Goal: Find specific page/section: Find specific page/section

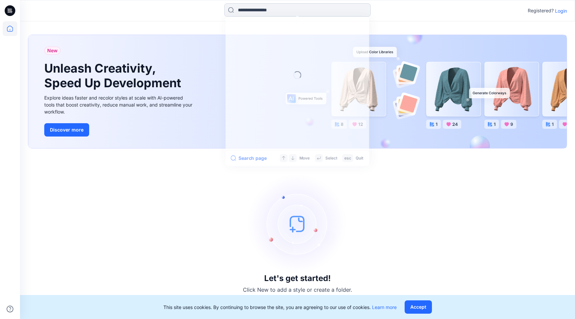
click at [260, 7] on input at bounding box center [297, 9] width 147 height 13
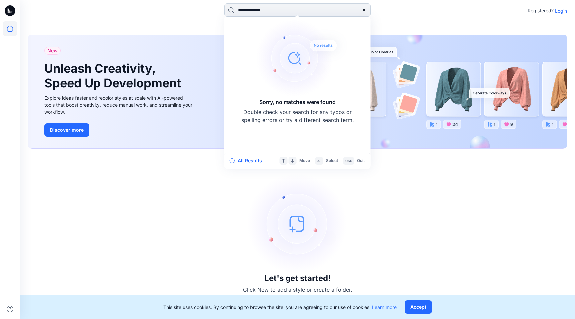
type input "**********"
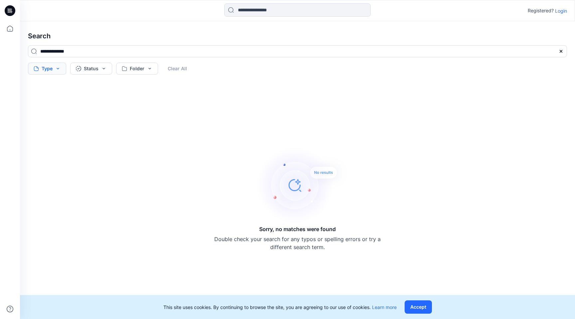
click at [54, 66] on button "Type" at bounding box center [47, 69] width 38 height 12
click at [238, 4] on input at bounding box center [297, 9] width 147 height 13
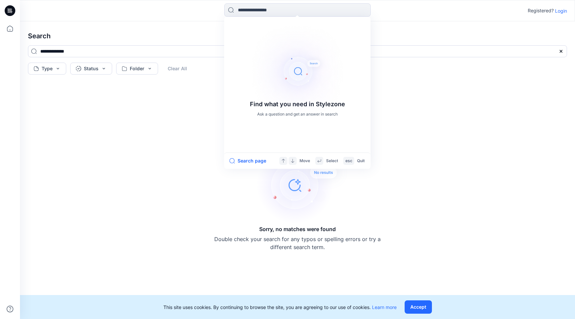
click at [559, 8] on p "Login" at bounding box center [561, 10] width 12 height 7
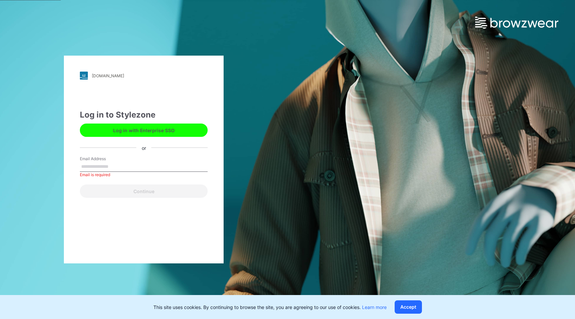
click at [140, 131] on button "Log in with Enterprise SSO" at bounding box center [144, 130] width 128 height 13
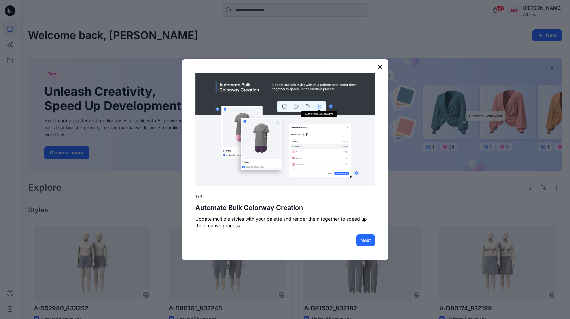
click at [380, 68] on button "×" at bounding box center [380, 66] width 6 height 11
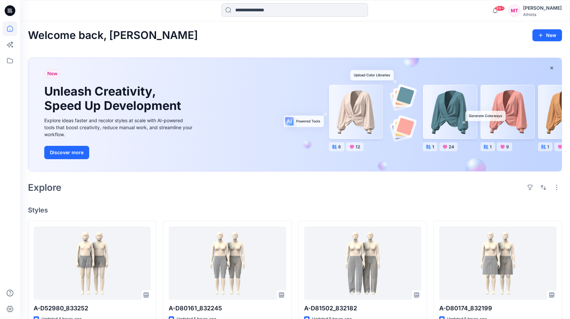
click at [292, 10] on input at bounding box center [295, 9] width 147 height 13
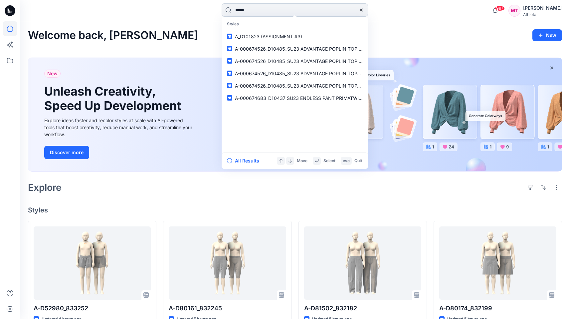
type input "******"
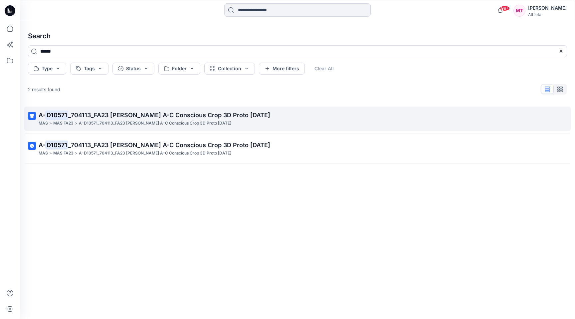
click at [77, 114] on span "_704113_FA23 SIMONE BILES A-C Conscious Crop 3D Proto 04NOV22" at bounding box center [169, 115] width 202 height 7
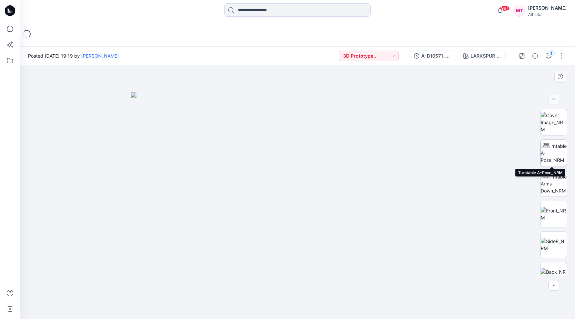
click at [554, 151] on img at bounding box center [554, 153] width 26 height 21
click at [563, 56] on button "button" at bounding box center [562, 56] width 11 height 11
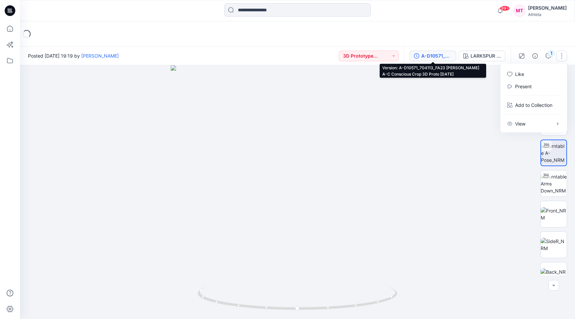
click at [446, 53] on div "A-D10571_704113_FA23 SIMONE BILES A-C Conscious Crop 3D Proto 04NOV22" at bounding box center [437, 55] width 31 height 7
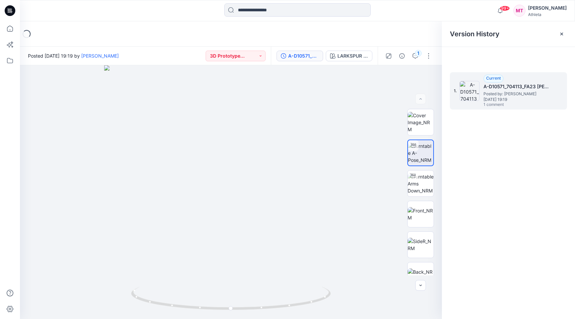
click at [559, 89] on div "1. Current A-D10571_704113_FA23 SIMONE BILES A-C Conscious Crop 3D Proto 04NOV2…" at bounding box center [508, 90] width 117 height 37
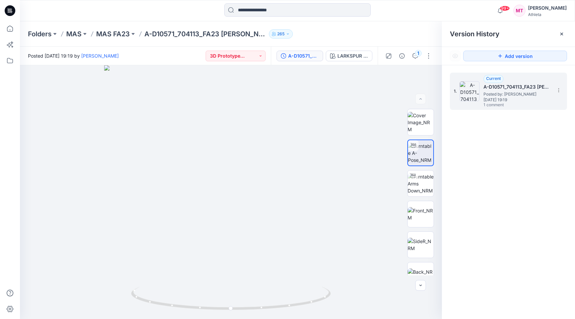
click at [467, 90] on img at bounding box center [470, 91] width 20 height 20
click at [559, 91] on icon at bounding box center [558, 90] width 5 height 5
click at [504, 151] on div "1. Current A-D10571_704113_FA23 SIMONE BILES A-C Conscious Crop 3D Proto 04NOV2…" at bounding box center [508, 196] width 133 height 263
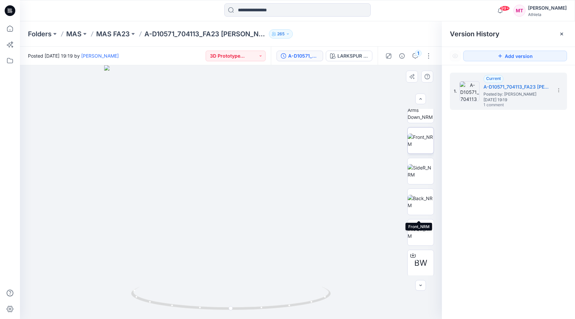
scroll to position [136, 0]
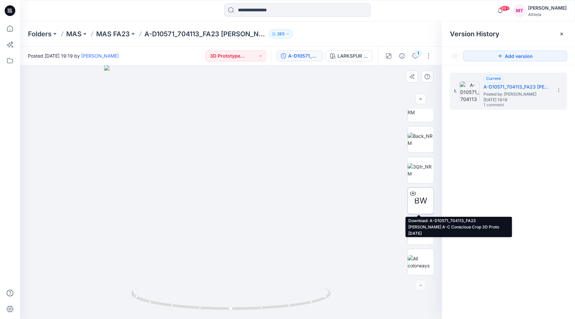
click at [411, 192] on icon at bounding box center [413, 192] width 5 height 5
